Goal: Transaction & Acquisition: Purchase product/service

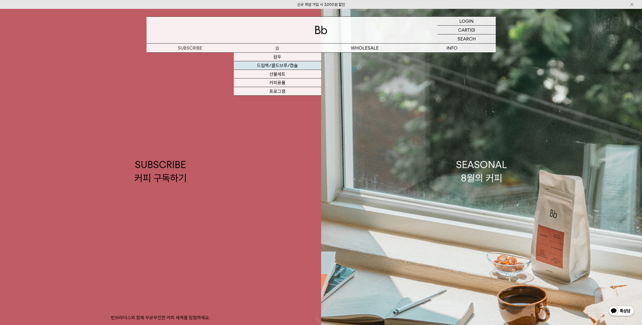
click at [277, 67] on link "드립백/콜드브루/캡슐" at bounding box center [277, 65] width 87 height 9
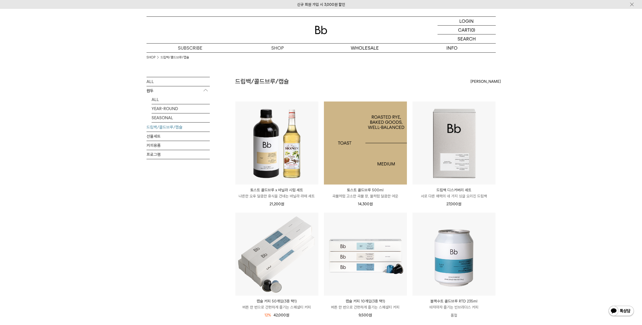
click at [356, 120] on img at bounding box center [365, 142] width 83 height 83
